Goal: Task Accomplishment & Management: Book appointment/travel/reservation

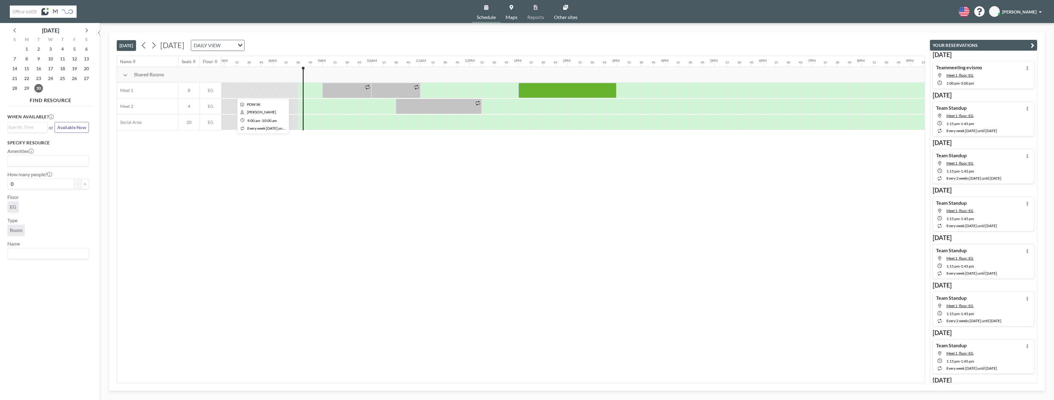
scroll to position [0, 305]
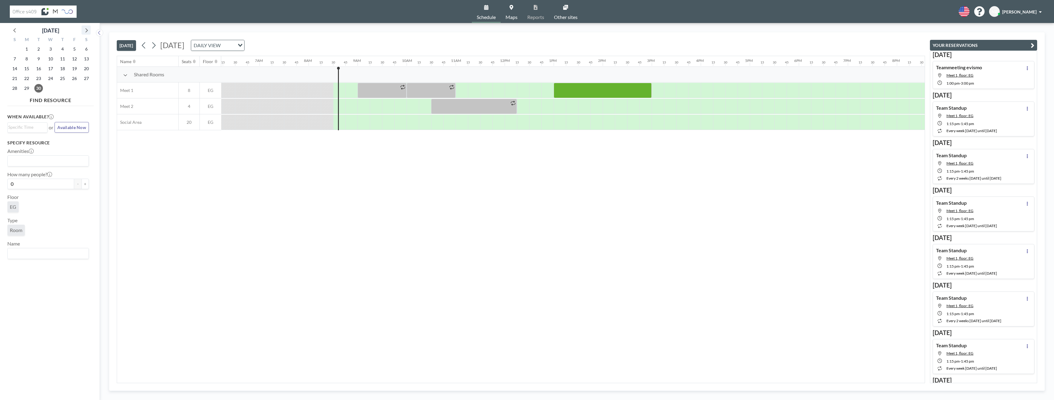
click at [86, 32] on icon at bounding box center [86, 30] width 8 height 8
click at [17, 60] on span "5" at bounding box center [14, 59] width 9 height 9
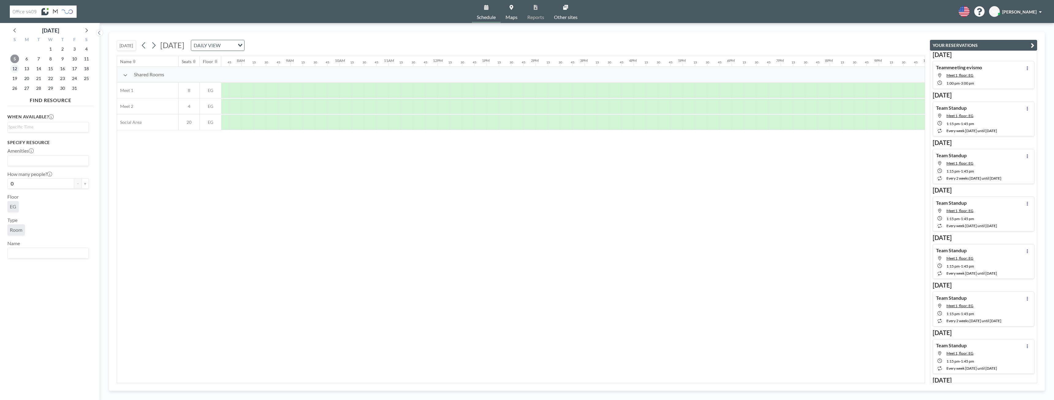
scroll to position [0, 380]
click at [17, 69] on span "12" at bounding box center [14, 68] width 9 height 9
click at [28, 67] on span "13" at bounding box center [26, 68] width 9 height 9
click at [29, 60] on span "6" at bounding box center [26, 59] width 9 height 9
click at [516, 92] on div at bounding box center [521, 90] width 12 height 15
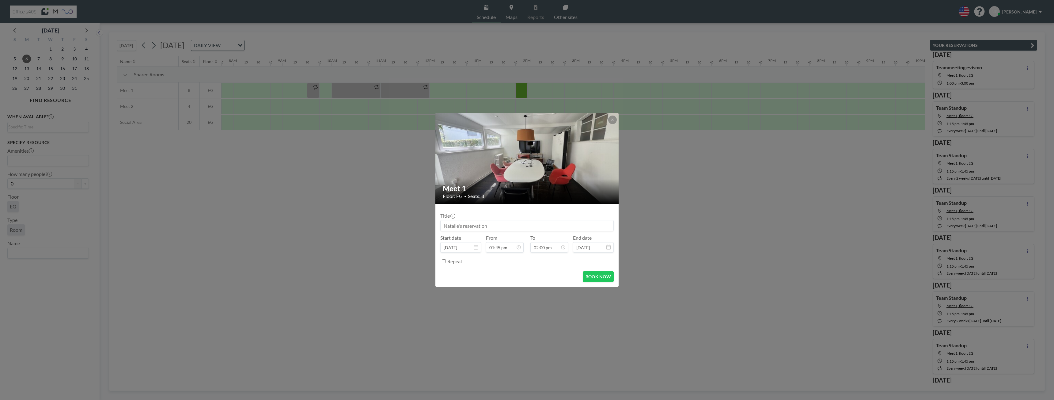
scroll to position [600, 0]
click at [477, 224] on span "22" at bounding box center [479, 223] width 9 height 9
type input "[DATE]"
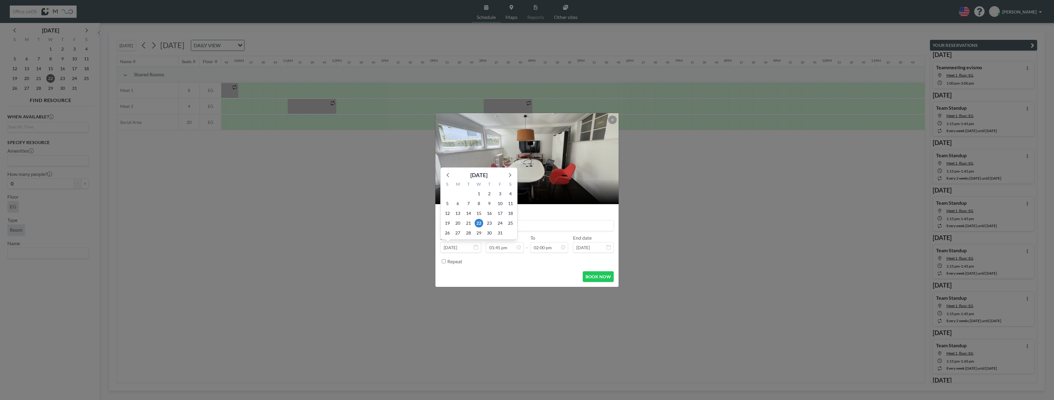
scroll to position [0, 474]
click at [476, 246] on icon at bounding box center [476, 247] width 4 height 5
click at [614, 119] on icon at bounding box center [613, 120] width 4 height 4
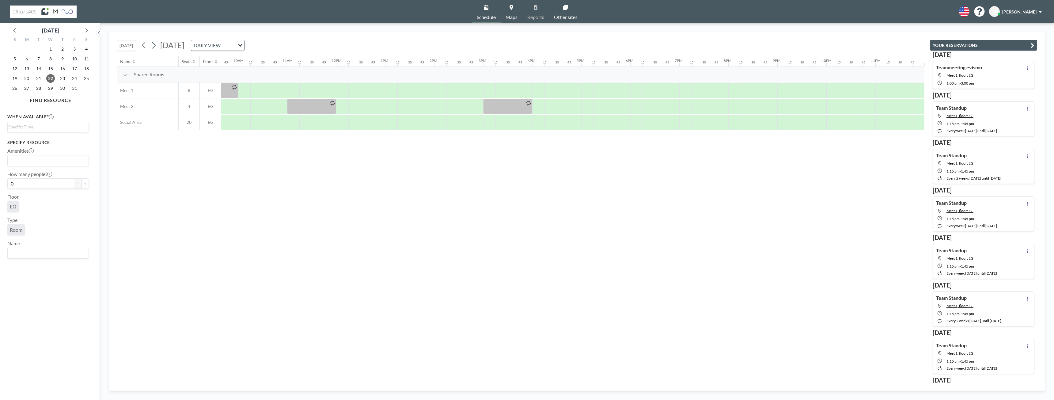
click at [130, 45] on button "[DATE]" at bounding box center [126, 45] width 19 height 11
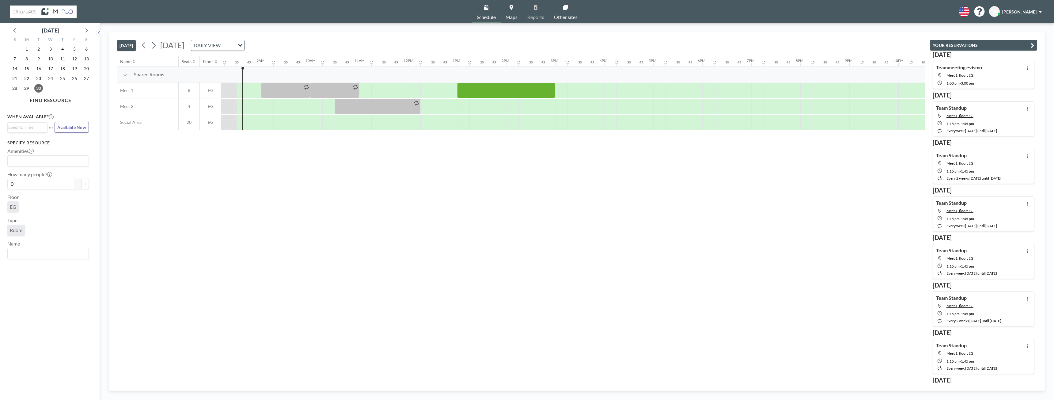
scroll to position [0, 404]
click at [86, 32] on icon at bounding box center [86, 30] width 2 height 4
click at [29, 60] on span "6" at bounding box center [26, 59] width 9 height 9
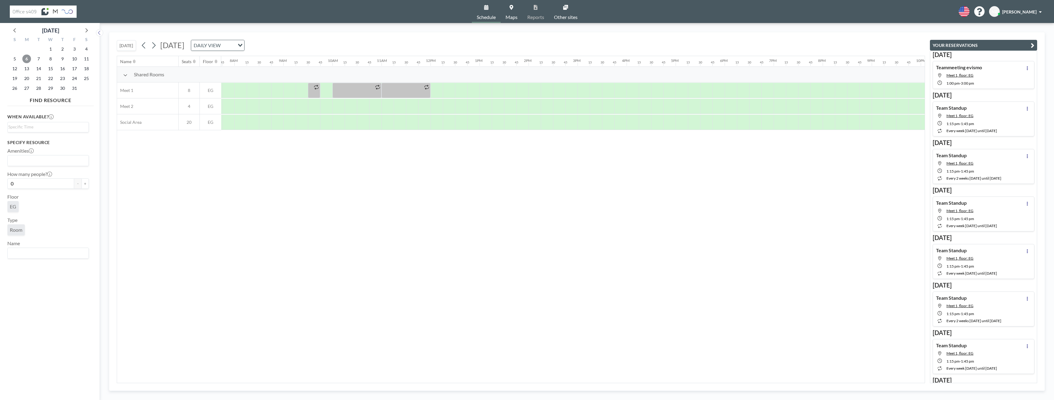
scroll to position [0, 380]
click at [519, 93] on div at bounding box center [521, 90] width 12 height 15
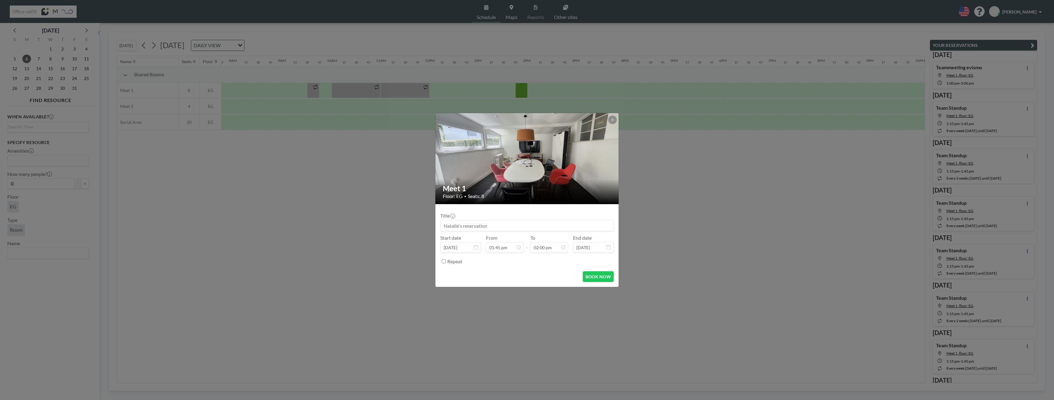
click at [474, 229] on input at bounding box center [527, 225] width 173 height 10
type input "RespiFlex Launch"
click at [515, 214] on div "02:45 pm" at bounding box center [535, 211] width 72 height 11
click at [549, 250] on input "02:45 pm" at bounding box center [549, 247] width 38 height 10
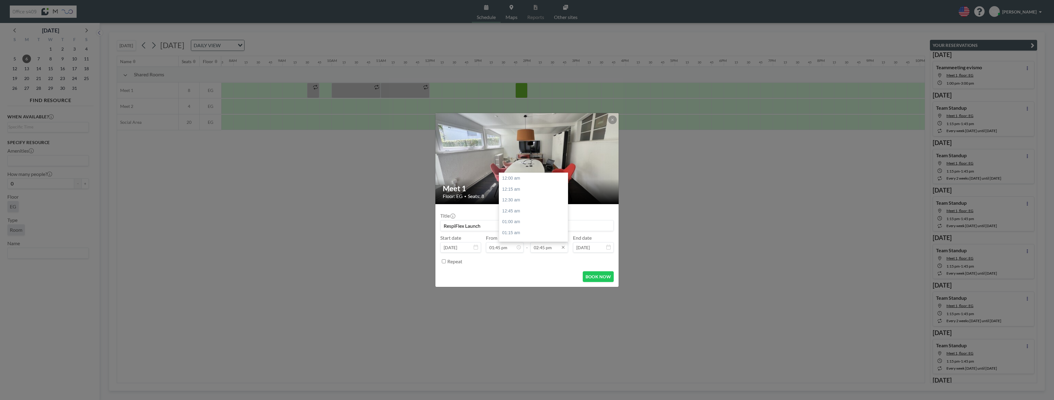
scroll to position [643, 0]
click at [520, 193] on div "03:00 pm" at bounding box center [535, 189] width 72 height 11
type input "03:00 pm"
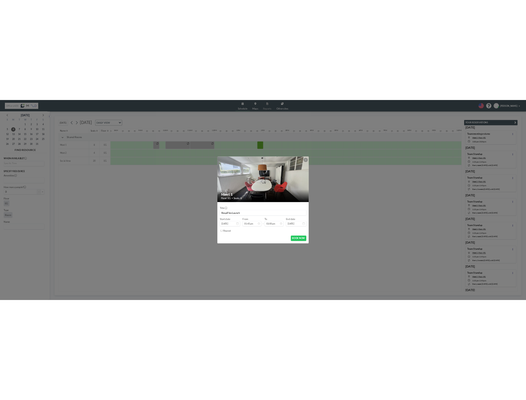
scroll to position [655, 0]
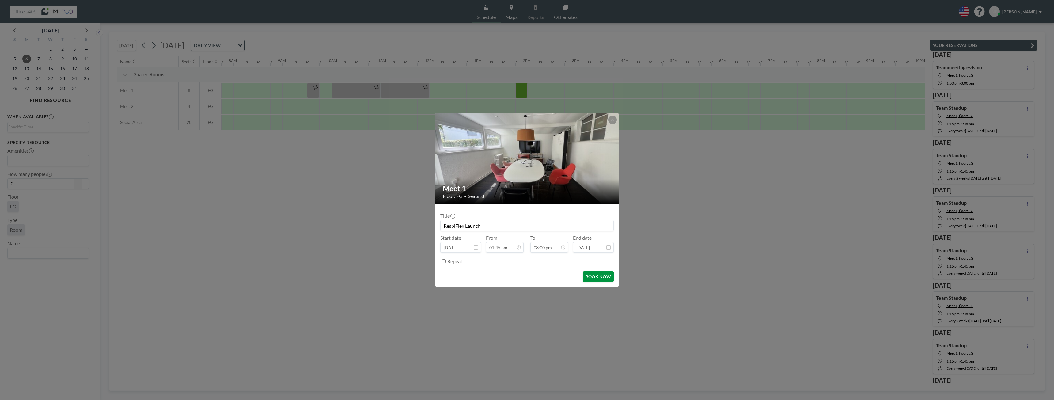
click at [592, 279] on button "BOOK NOW" at bounding box center [598, 276] width 31 height 11
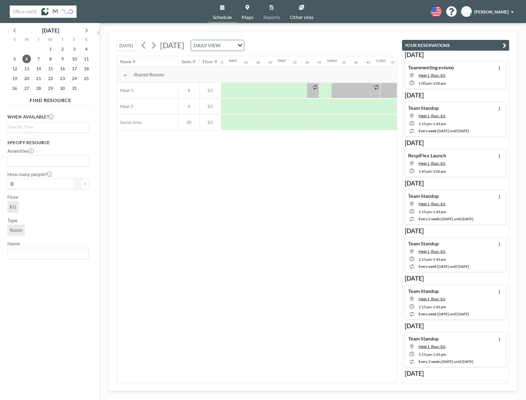
click at [125, 46] on button "[DATE]" at bounding box center [126, 45] width 19 height 11
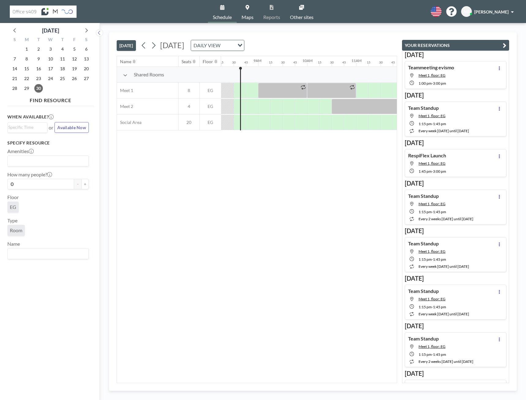
scroll to position [0, 404]
click at [358, 92] on div at bounding box center [362, 90] width 12 height 15
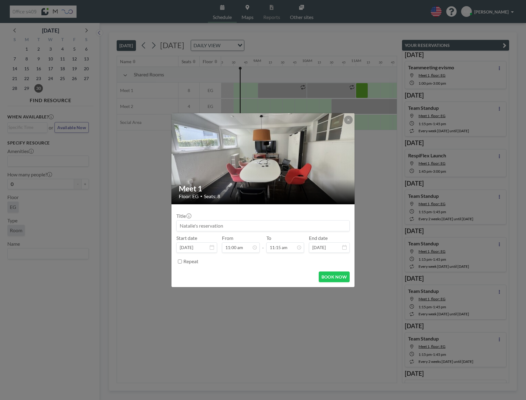
click at [241, 226] on input at bounding box center [263, 225] width 173 height 10
type input "A"
drag, startPoint x: 211, startPoint y: 226, endPoint x: 193, endPoint y: 226, distance: 18.4
click at [193, 226] on input "Sales/Kundensupport" at bounding box center [263, 225] width 173 height 10
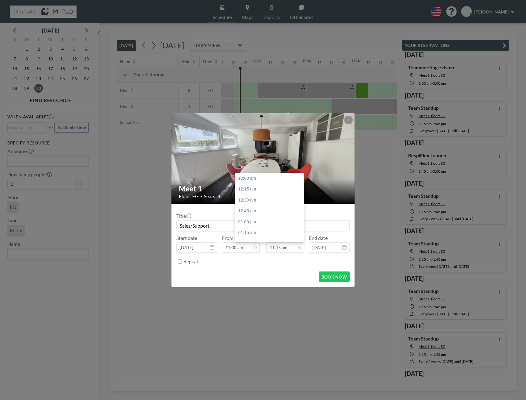
scroll to position [491, 0]
type input "Sales/Support"
click at [259, 189] on div "11:30 am" at bounding box center [271, 189] width 72 height 11
type input "11:30 am"
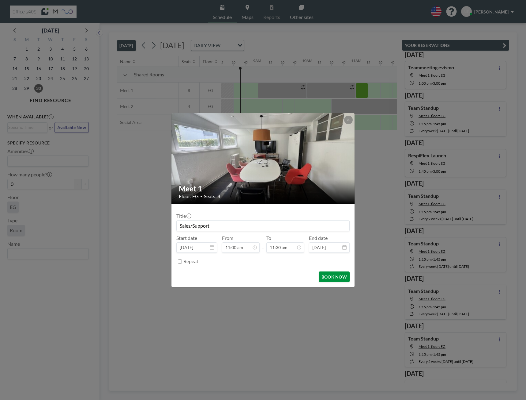
scroll to position [502, 0]
click at [332, 279] on button "BOOK NOW" at bounding box center [334, 276] width 31 height 11
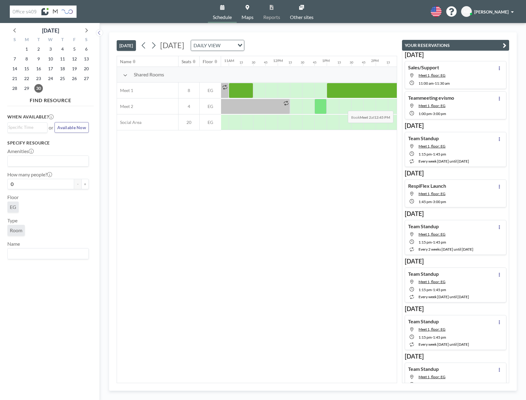
scroll to position [0, 542]
click at [89, 31] on icon at bounding box center [86, 30] width 8 height 8
click at [16, 59] on span "5" at bounding box center [14, 59] width 9 height 9
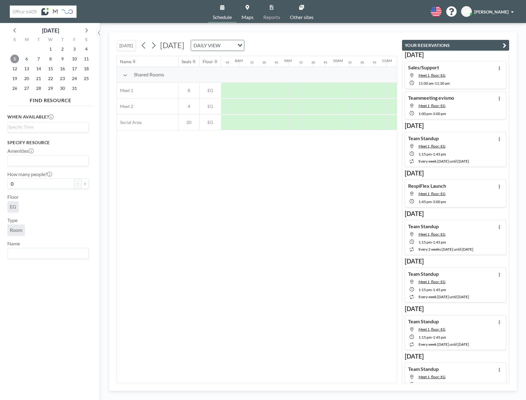
scroll to position [0, 380]
click at [28, 58] on span "6" at bounding box center [26, 59] width 9 height 9
click at [37, 60] on span "7" at bounding box center [38, 59] width 9 height 9
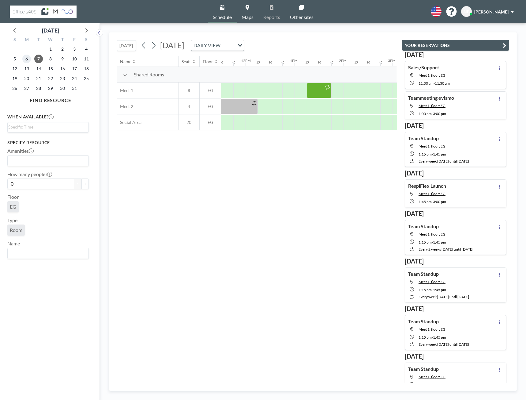
click at [28, 59] on span "6" at bounding box center [26, 59] width 9 height 9
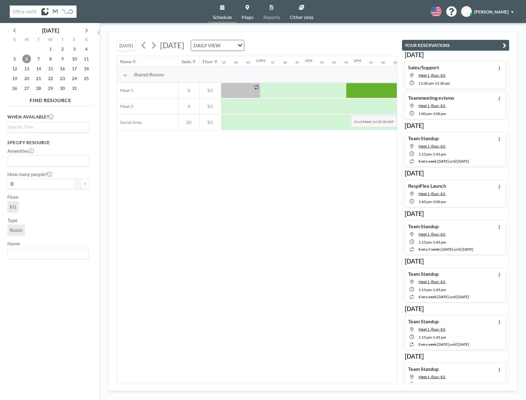
scroll to position [0, 556]
click at [351, 89] on div at bounding box center [369, 90] width 61 height 15
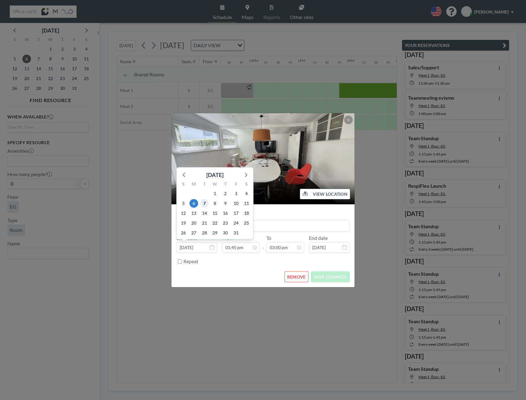
click at [203, 203] on span "7" at bounding box center [204, 203] width 9 height 9
type input "[DATE]"
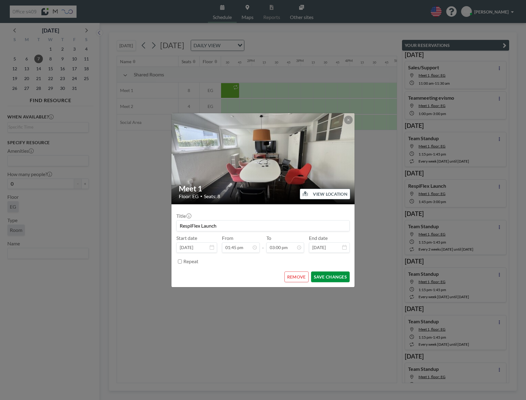
scroll to position [0, 662]
click at [324, 277] on button "SAVE CHANGES" at bounding box center [330, 276] width 39 height 11
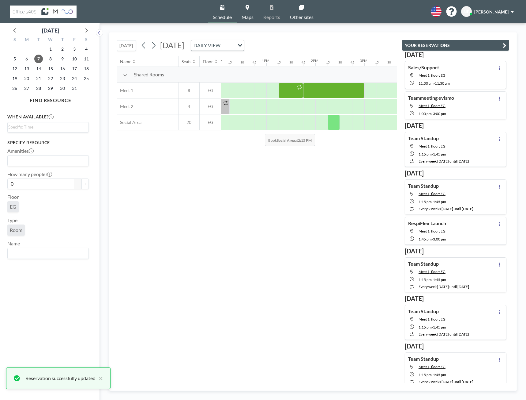
scroll to position [0, 585]
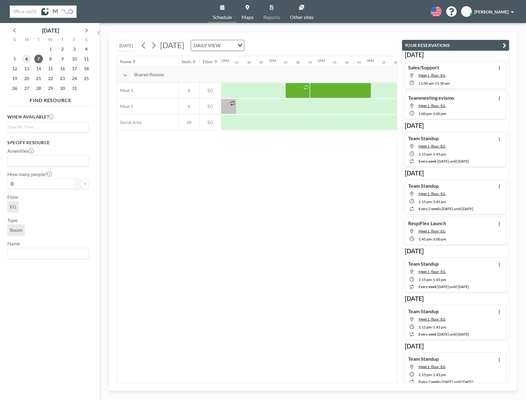
click at [25, 59] on span "6" at bounding box center [26, 59] width 9 height 9
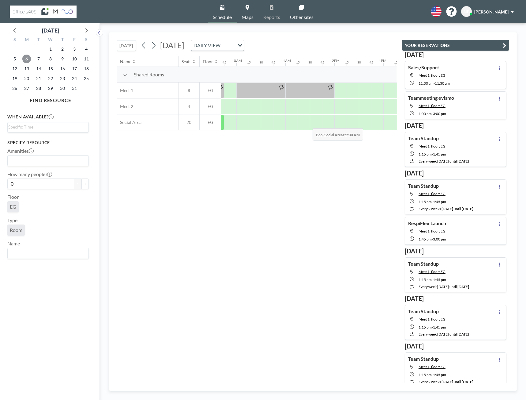
scroll to position [0, 480]
click at [303, 111] on div at bounding box center [299, 106] width 12 height 15
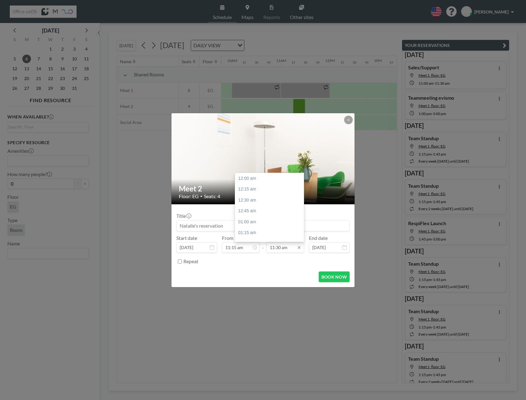
scroll to position [502, 0]
click at [273, 212] on div "12:15 pm" at bounding box center [271, 211] width 72 height 11
type input "12:15 pm"
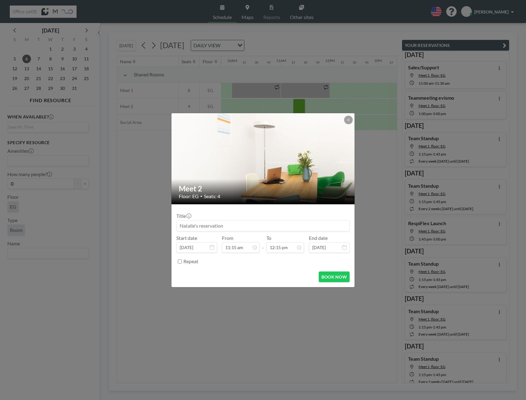
click at [210, 225] on input at bounding box center [263, 225] width 173 height 10
type input "4er Salesmeeting"
click at [339, 273] on button "BOOK NOW" at bounding box center [334, 276] width 31 height 11
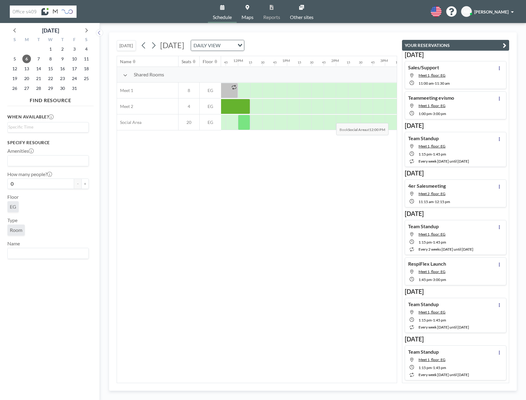
scroll to position [0, 579]
click at [295, 89] on div at bounding box center [298, 90] width 12 height 15
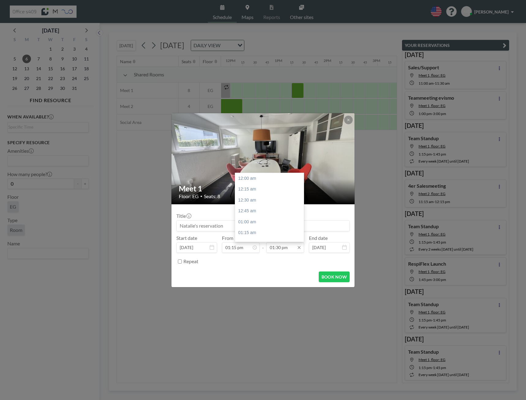
scroll to position [589, 0]
click at [280, 246] on input "01:30 pm" at bounding box center [286, 247] width 38 height 10
click at [255, 186] on div "01:45 pm" at bounding box center [271, 189] width 72 height 11
type input "01:45 pm"
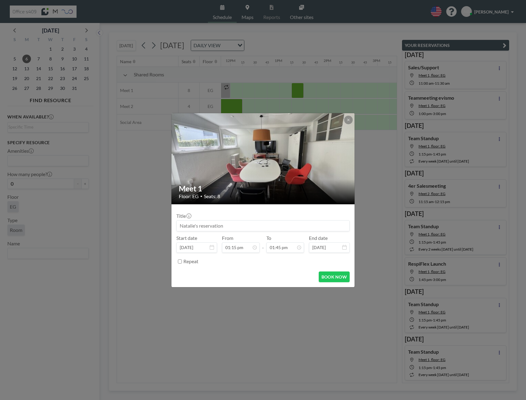
click at [219, 225] on input at bounding box center [263, 225] width 173 height 10
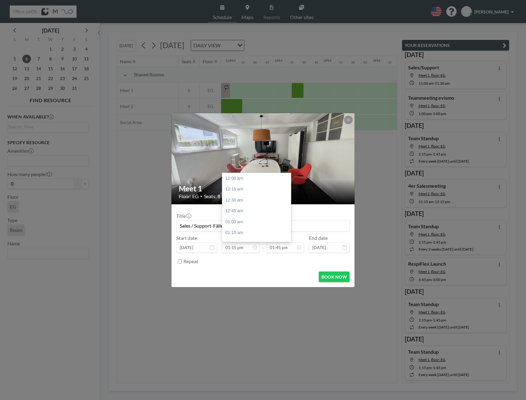
scroll to position [578, 0]
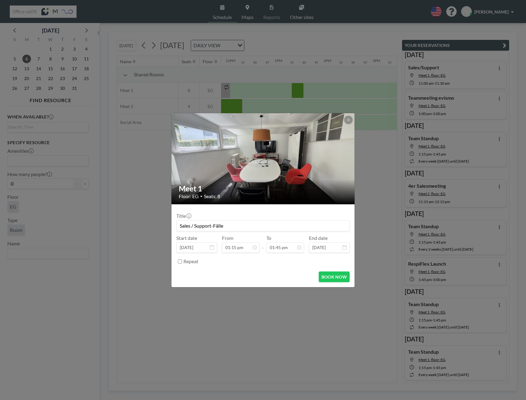
type input "Sales / Support-Fälle"
click at [339, 282] on form "Title Sales / Support-Fälle Start date [DATE] From 01:15 pm - To 01:45 pm End d…" at bounding box center [263, 245] width 183 height 83
click at [340, 280] on button "BOOK NOW" at bounding box center [334, 276] width 31 height 11
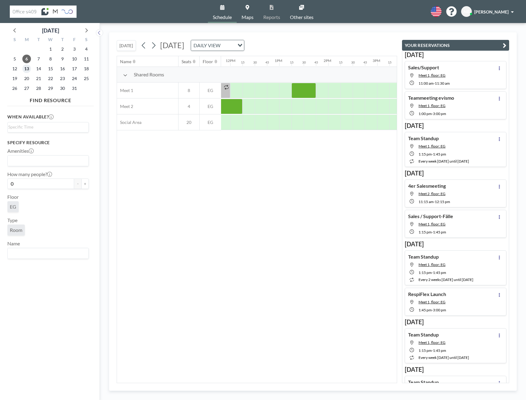
click at [29, 69] on span "13" at bounding box center [26, 68] width 9 height 9
click at [241, 91] on div at bounding box center [239, 90] width 12 height 15
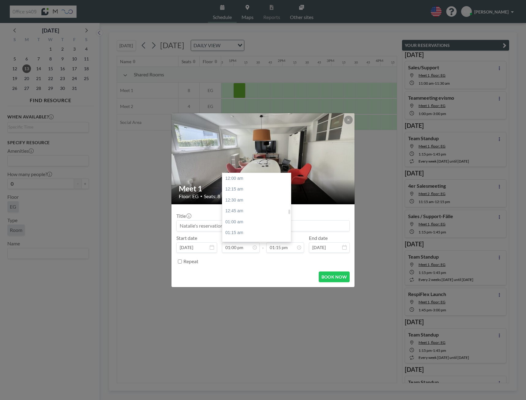
scroll to position [567, 0]
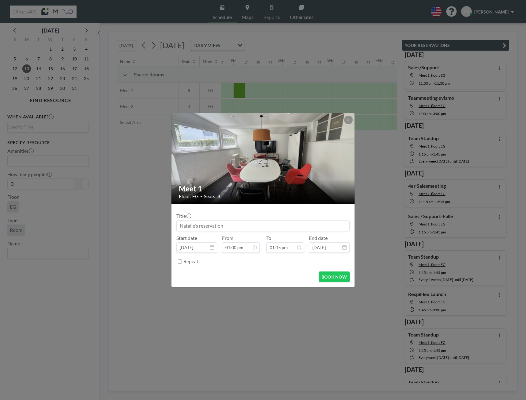
click at [211, 225] on input at bounding box center [263, 225] width 173 height 10
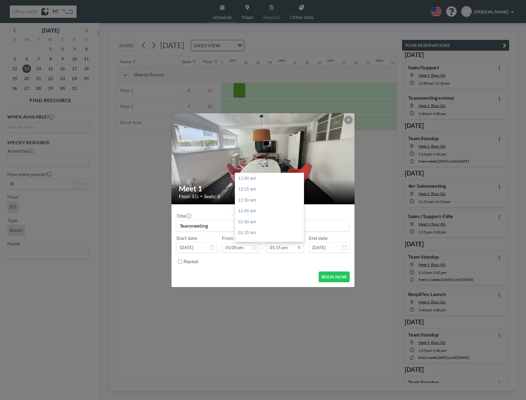
type input "Teammeeting"
click at [290, 250] on input "01:15 pm" at bounding box center [286, 247] width 38 height 10
click at [257, 221] on div "03:00 pm" at bounding box center [271, 223] width 72 height 11
type input "03:00 pm"
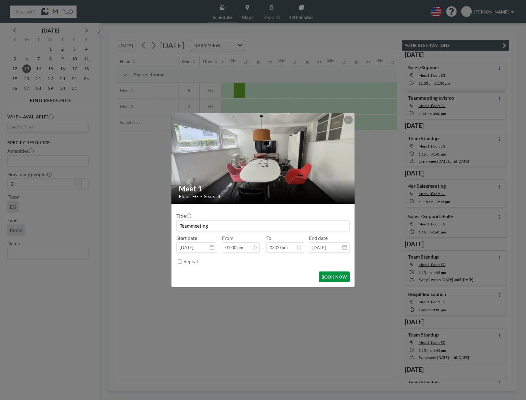
scroll to position [655, 0]
click at [325, 276] on button "BOOK NOW" at bounding box center [334, 276] width 31 height 11
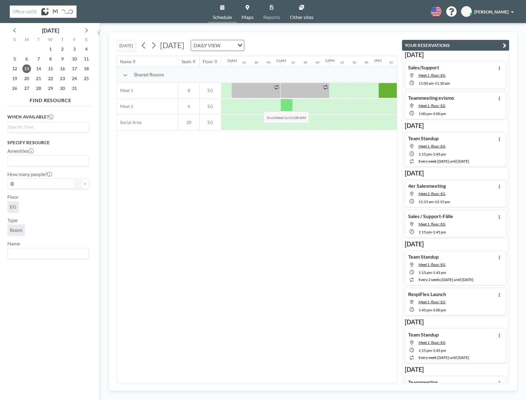
scroll to position [0, 464]
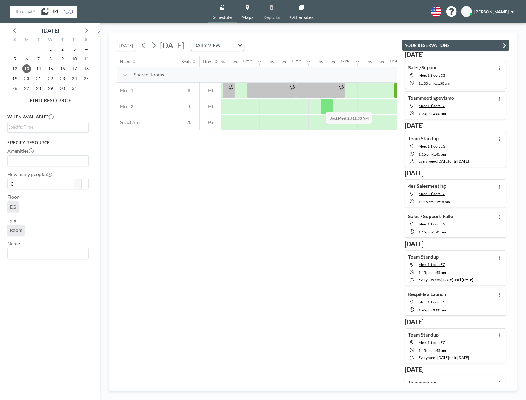
click at [321, 107] on div at bounding box center [327, 106] width 12 height 15
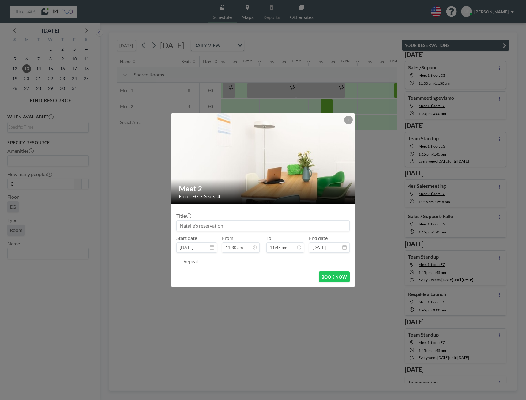
click at [190, 226] on input at bounding box center [263, 225] width 173 height 10
type input "1:1 WT/NB"
click at [336, 280] on button "BOOK NOW" at bounding box center [334, 276] width 31 height 11
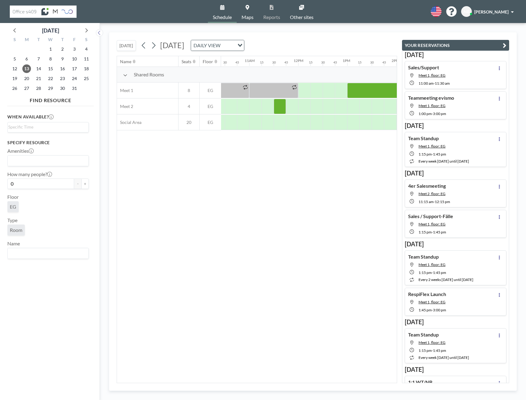
scroll to position [0, 503]
click at [26, 88] on span "27" at bounding box center [26, 88] width 9 height 9
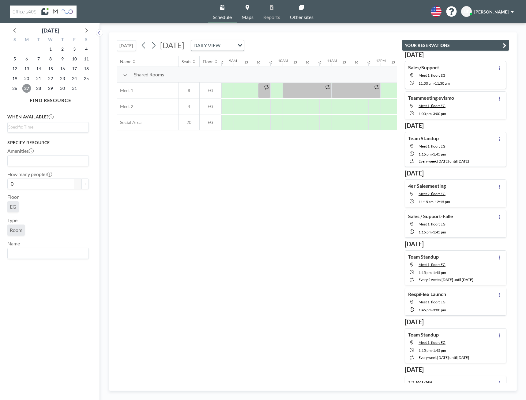
scroll to position [0, 457]
click at [330, 106] on div at bounding box center [334, 106] width 12 height 15
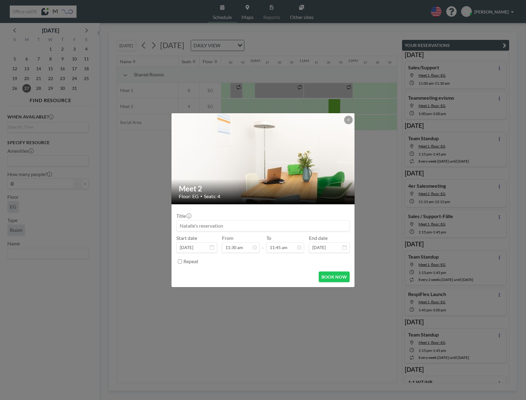
click at [216, 222] on input at bounding box center [263, 225] width 173 height 10
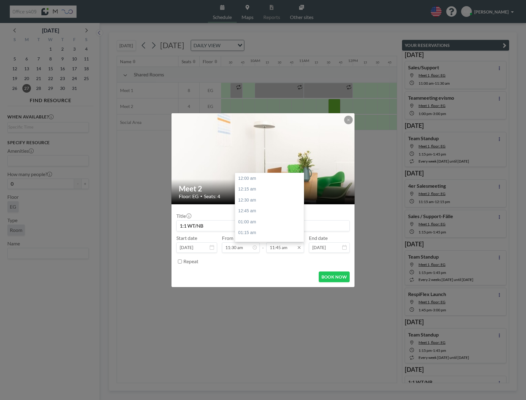
scroll to position [513, 0]
type input "1:1 WT/NB"
click at [265, 192] on div "12:00 pm" at bounding box center [271, 189] width 72 height 11
type input "12:00 pm"
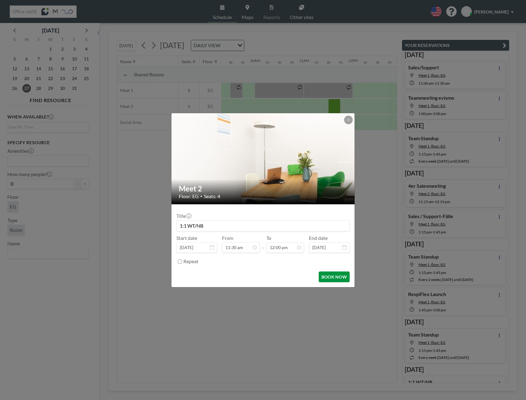
click at [327, 276] on button "BOOK NOW" at bounding box center [334, 276] width 31 height 11
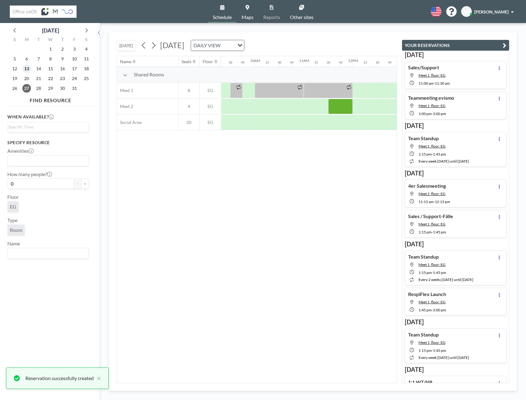
click at [26, 69] on span "13" at bounding box center [26, 68] width 9 height 9
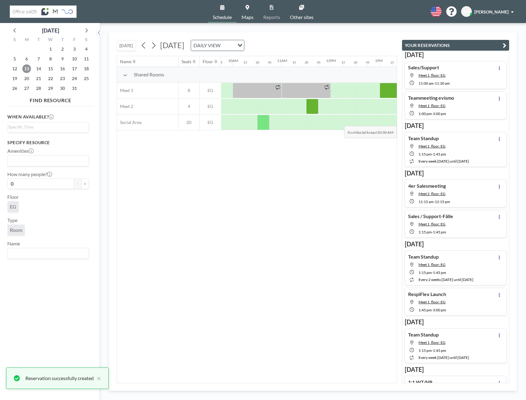
scroll to position [0, 495]
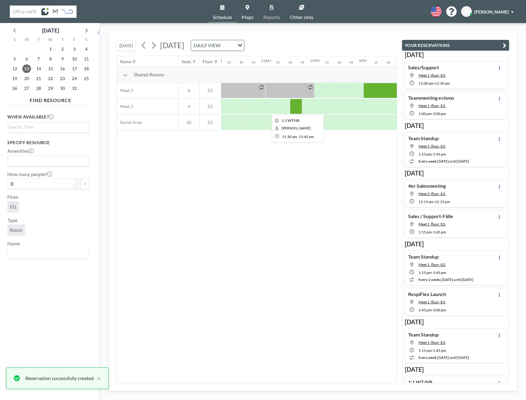
click at [299, 109] on div at bounding box center [296, 106] width 12 height 15
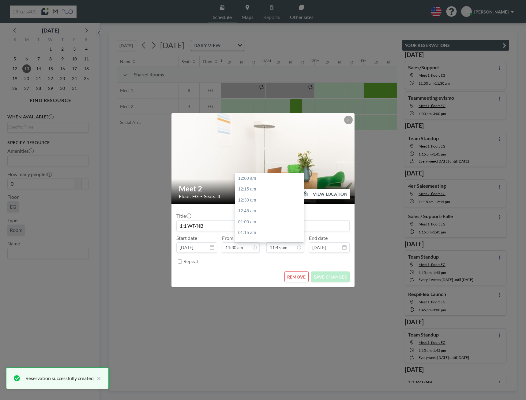
scroll to position [513, 0]
click at [288, 250] on input "11:45 am" at bounding box center [286, 247] width 38 height 10
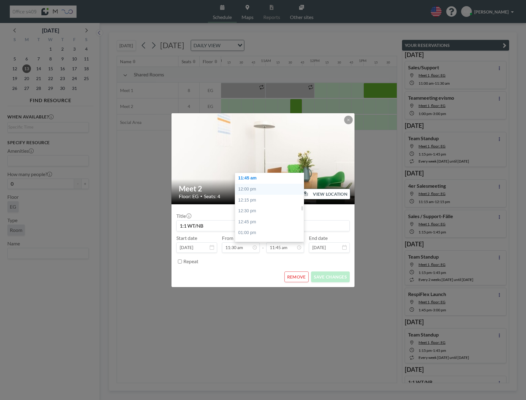
click at [255, 193] on div "12:00 pm" at bounding box center [271, 189] width 72 height 11
type input "12:00 pm"
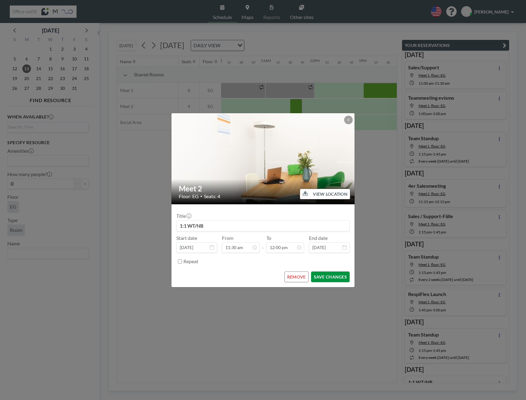
click at [329, 274] on button "SAVE CHANGES" at bounding box center [330, 276] width 39 height 11
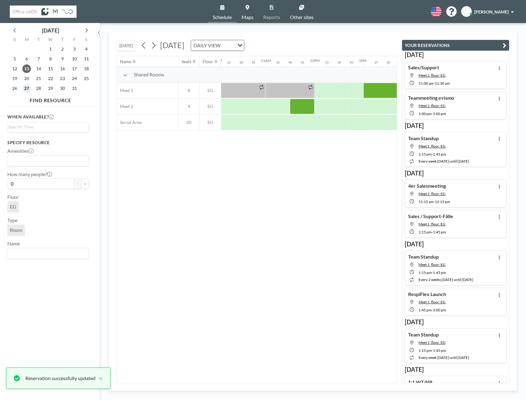
click at [29, 89] on span "27" at bounding box center [26, 88] width 9 height 9
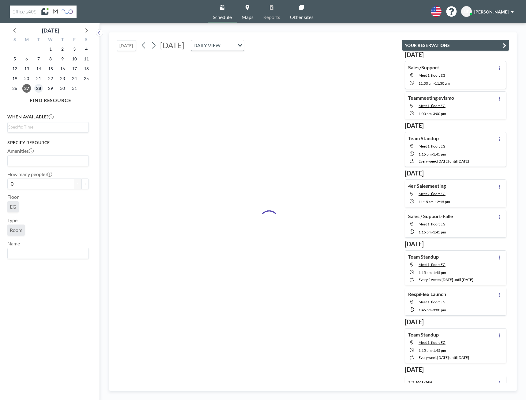
click at [36, 89] on span "28" at bounding box center [38, 88] width 9 height 9
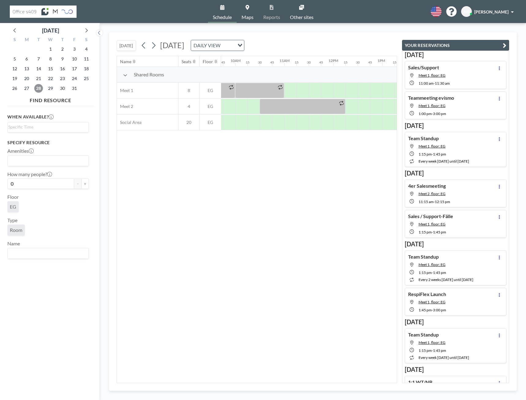
scroll to position [0, 480]
click at [51, 88] on span "29" at bounding box center [50, 88] width 9 height 9
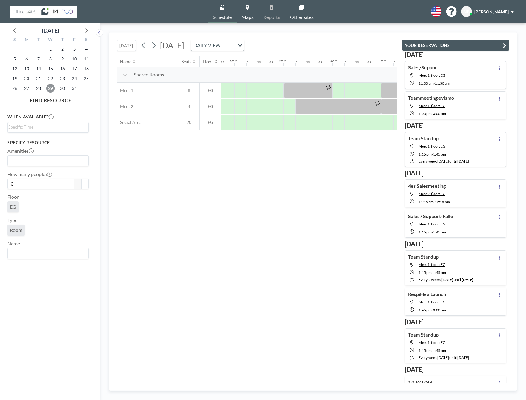
scroll to position [0, 380]
click at [28, 80] on span "20" at bounding box center [26, 78] width 9 height 9
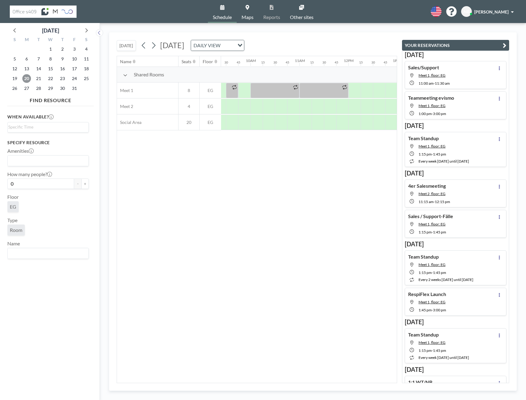
scroll to position [0, 472]
click at [310, 111] on div at bounding box center [307, 106] width 12 height 15
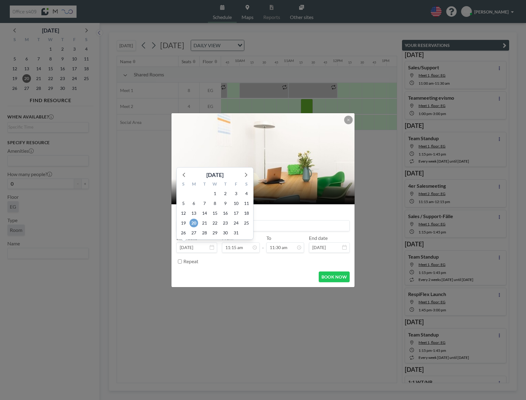
click at [193, 225] on span "20" at bounding box center [194, 222] width 9 height 9
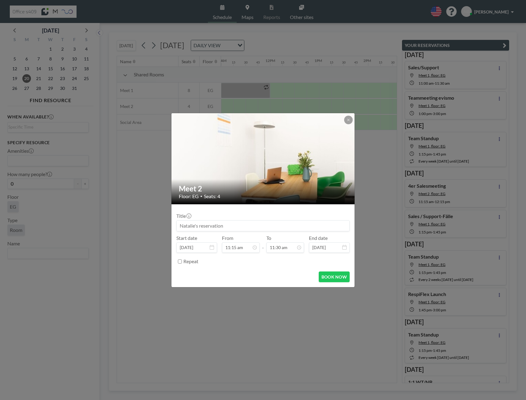
click at [277, 224] on input at bounding box center [263, 225] width 173 height 10
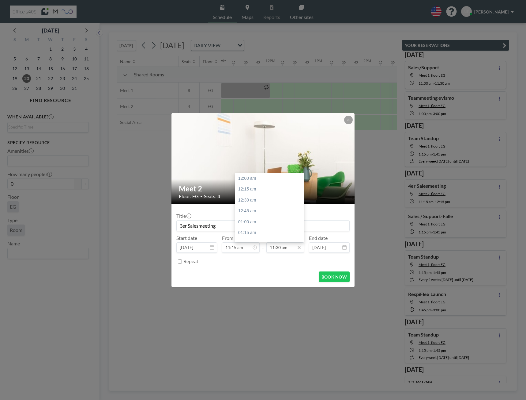
scroll to position [502, 0]
type input "3er Salesmeeting"
click at [258, 214] on div "12:15 pm" at bounding box center [271, 211] width 72 height 11
type input "12:15 pm"
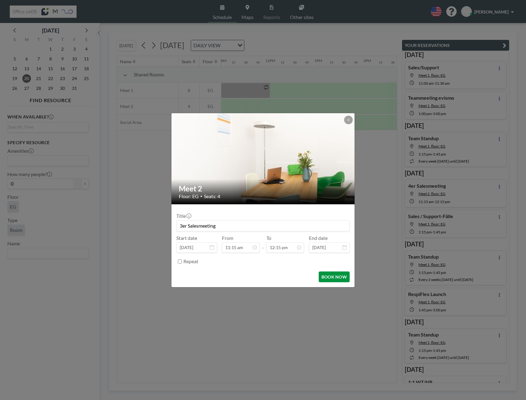
click at [333, 276] on button "BOOK NOW" at bounding box center [334, 276] width 31 height 11
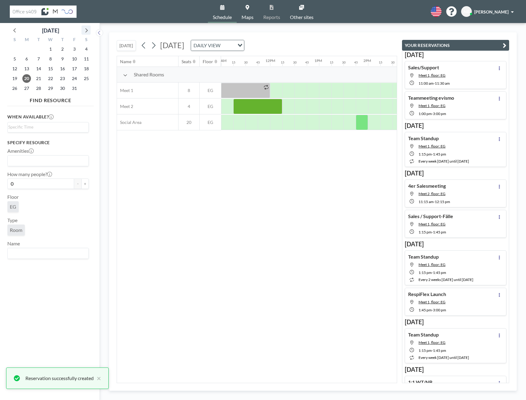
click at [86, 32] on icon at bounding box center [86, 30] width 2 height 4
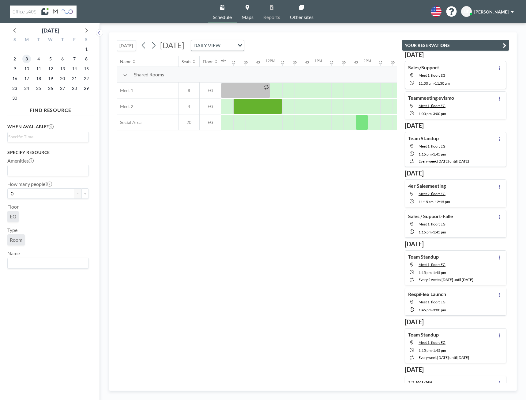
click at [27, 61] on span "3" at bounding box center [26, 59] width 9 height 9
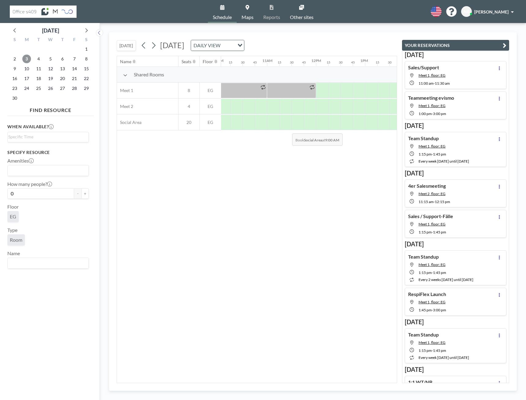
scroll to position [0, 495]
click at [283, 112] on div at bounding box center [284, 106] width 12 height 15
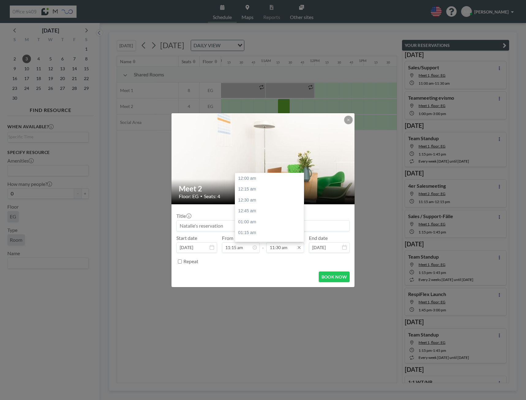
click at [290, 244] on input "11:30 am" at bounding box center [286, 247] width 38 height 10
click at [264, 212] on div "12:15 pm" at bounding box center [271, 211] width 72 height 11
type input "12:15 pm"
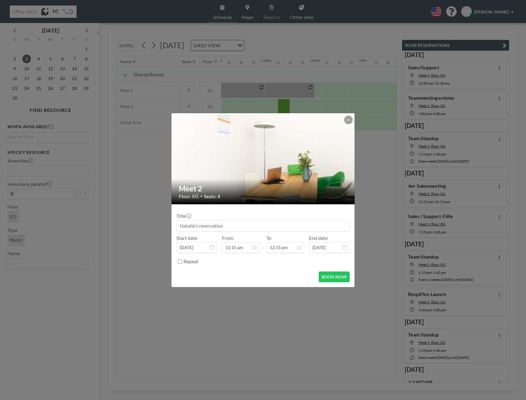
click at [230, 225] on input at bounding box center [263, 225] width 173 height 10
type input "4er Salesmeeting"
click at [337, 278] on button "BOOK NOW" at bounding box center [334, 276] width 31 height 11
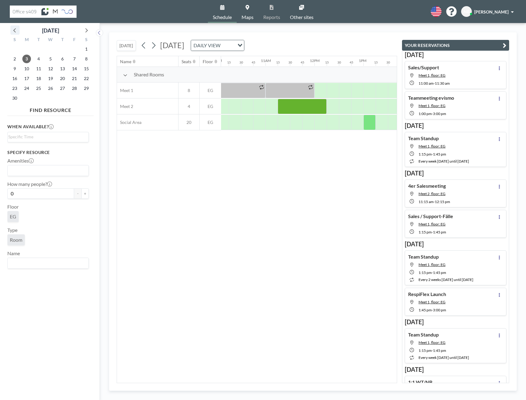
click at [17, 32] on icon at bounding box center [15, 30] width 8 height 8
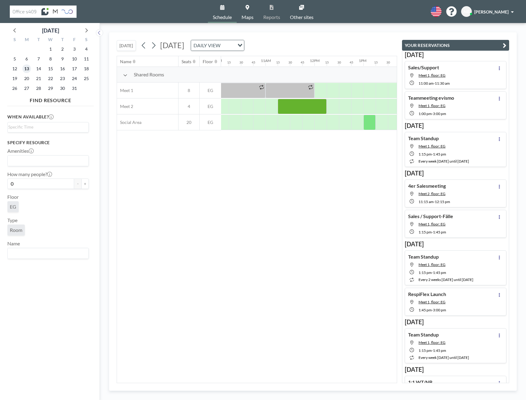
click at [27, 66] on span "13" at bounding box center [26, 68] width 9 height 9
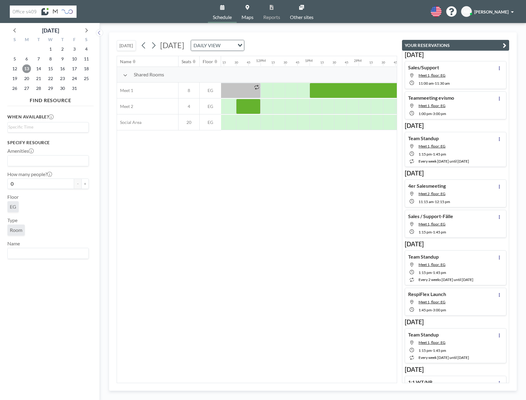
scroll to position [0, 600]
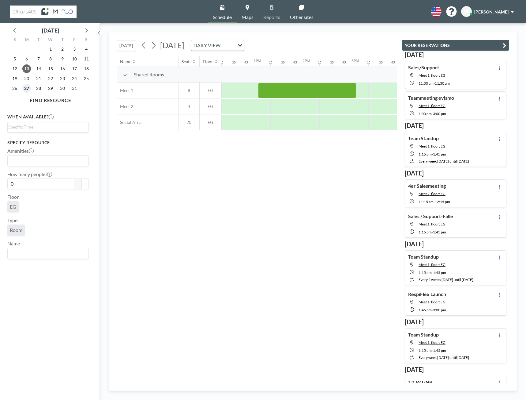
click at [26, 87] on span "27" at bounding box center [26, 88] width 9 height 9
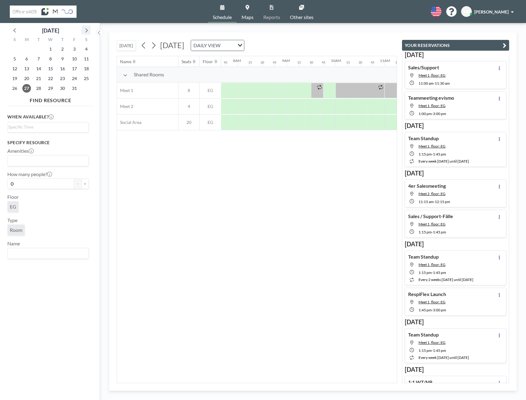
click at [89, 32] on icon at bounding box center [86, 30] width 8 height 8
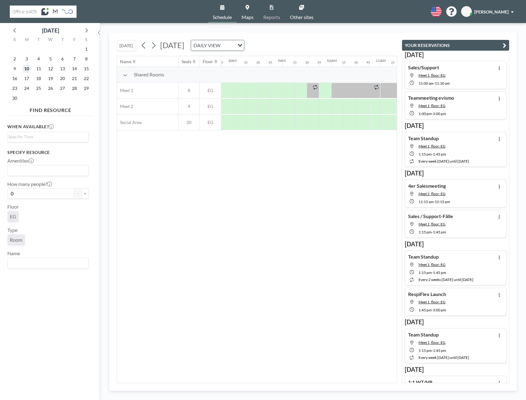
click at [28, 66] on span "10" at bounding box center [26, 68] width 9 height 9
click at [285, 89] on div at bounding box center [285, 90] width 12 height 15
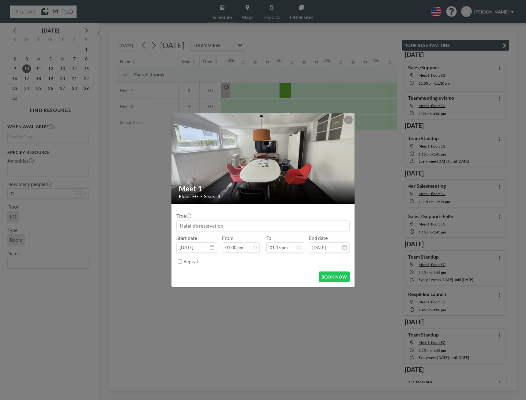
click at [222, 230] on input at bounding box center [263, 225] width 173 height 10
type input "Teammeetig"
click at [351, 122] on button at bounding box center [348, 120] width 9 height 9
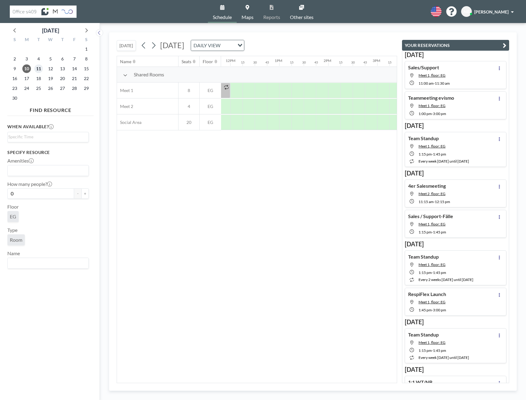
click at [42, 68] on span "11" at bounding box center [38, 68] width 9 height 9
click at [310, 92] on div at bounding box center [312, 90] width 12 height 15
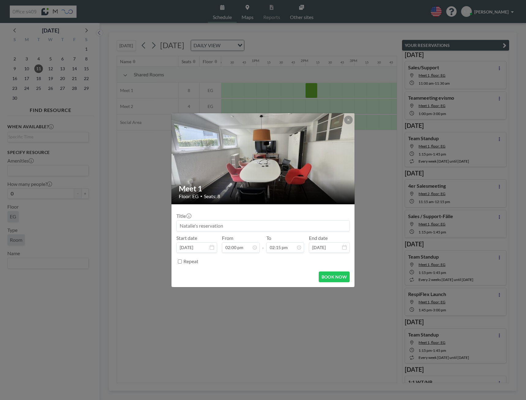
click at [226, 224] on input at bounding box center [263, 225] width 173 height 10
type input "Erfahrungen CS (LD, NB, WT, [GEOGRAPHIC_DATA])"
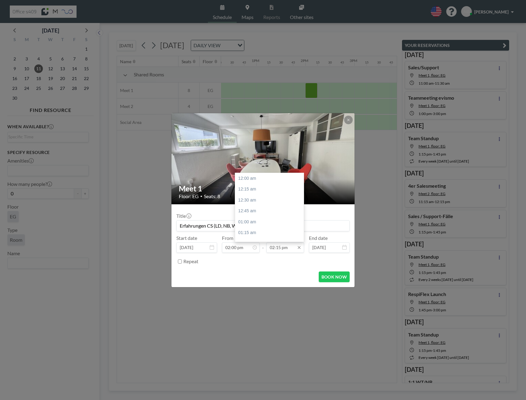
scroll to position [622, 0]
click at [264, 188] on div "02:30 pm" at bounding box center [271, 189] width 72 height 11
type input "02:30 pm"
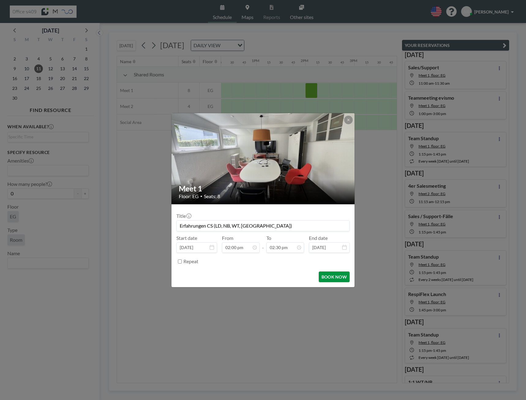
click at [343, 281] on button "BOOK NOW" at bounding box center [334, 276] width 31 height 11
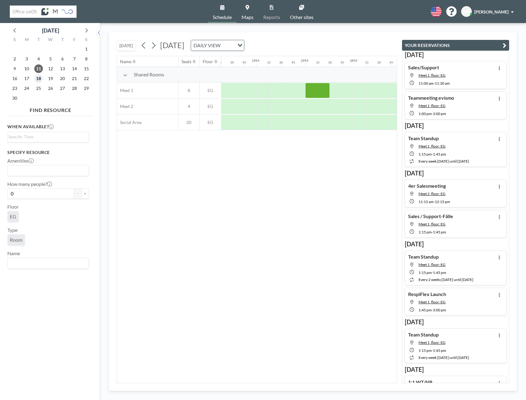
click at [34, 77] on span "18" at bounding box center [38, 78] width 9 height 9
click at [276, 89] on div at bounding box center [276, 90] width 12 height 15
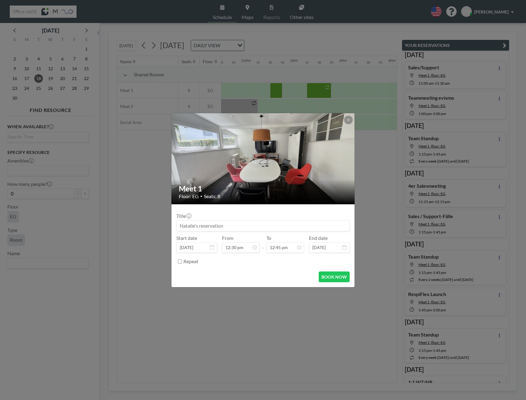
scroll to position [545, 0]
click at [244, 226] on input at bounding box center [263, 225] width 173 height 10
click at [221, 227] on input "Webinar" at bounding box center [263, 225] width 173 height 10
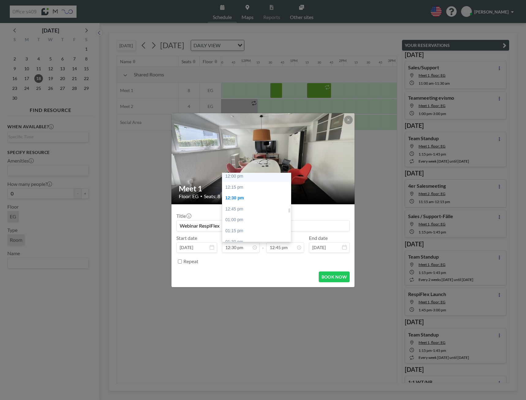
scroll to position [515, 0]
type input "Webinar RespiFlex"
click at [238, 201] on div "12:15 pm" at bounding box center [258, 197] width 72 height 11
type input "12:15 pm"
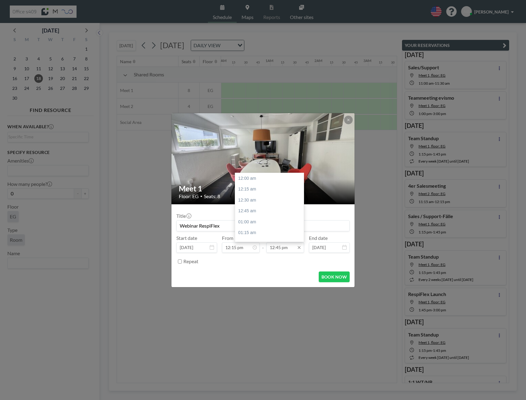
click at [288, 247] on input "12:45 pm" at bounding box center [286, 247] width 38 height 10
click at [254, 203] on div "01:15 pm" at bounding box center [271, 200] width 72 height 11
type input "01:15 pm"
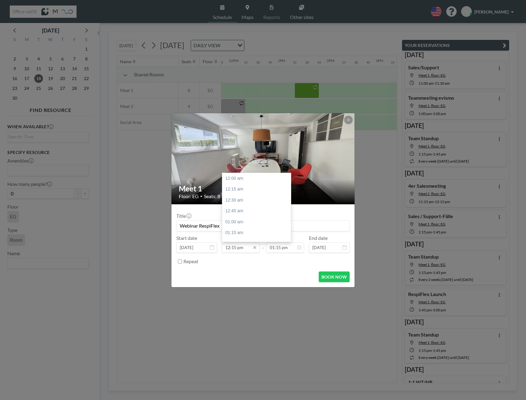
scroll to position [534, 0]
click at [239, 249] on input "12:15 pm" at bounding box center [241, 247] width 38 height 10
click at [240, 201] on div "12:00 pm" at bounding box center [258, 197] width 72 height 11
type input "12:00 pm"
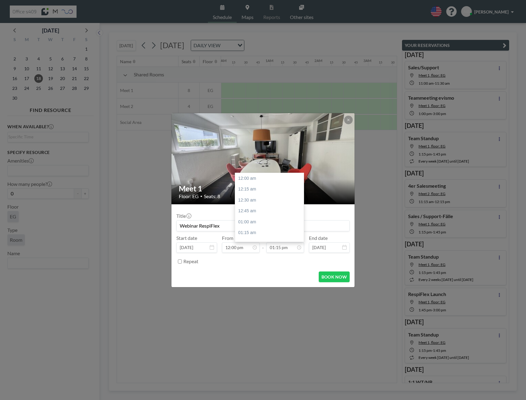
scroll to position [578, 0]
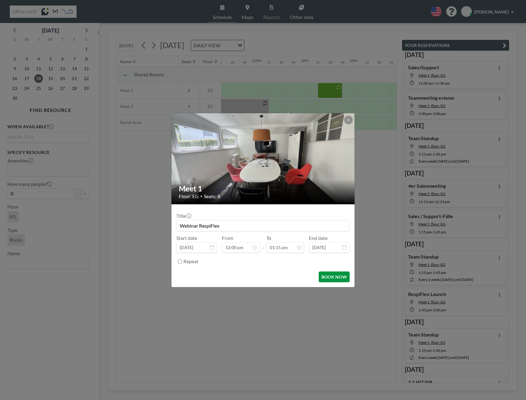
click at [334, 276] on button "BOOK NOW" at bounding box center [334, 276] width 31 height 11
